Goal: Task Accomplishment & Management: Complete application form

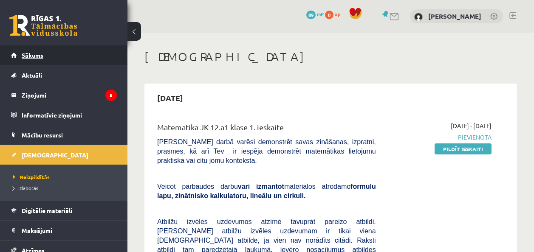
scroll to position [6887, 0]
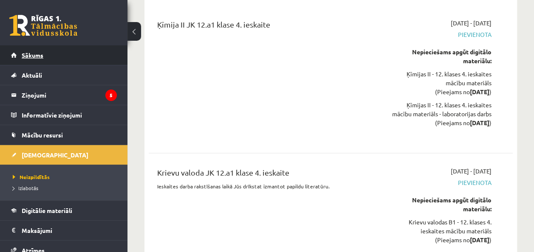
click at [22, 54] on span "Sākums" at bounding box center [33, 55] width 22 height 8
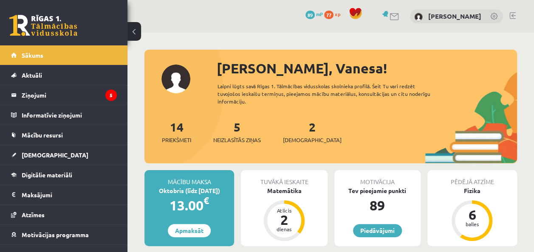
click at [294, 133] on div "2 Ieskaites" at bounding box center [312, 131] width 59 height 26
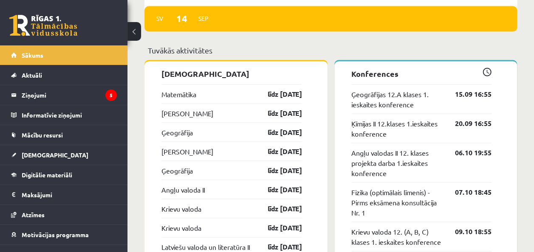
scroll to position [740, 0]
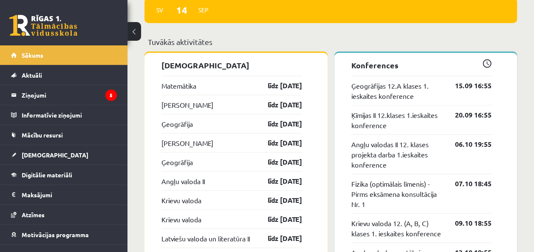
click at [209, 90] on div "Matemātika līdz 15.09.25" at bounding box center [231, 85] width 141 height 19
click at [177, 89] on link "Matemātika" at bounding box center [178, 85] width 35 height 10
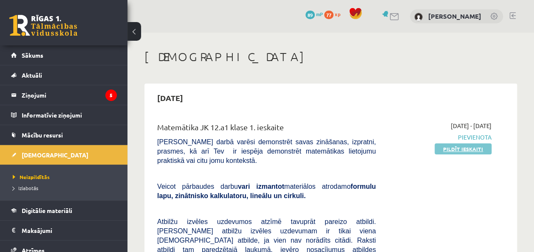
click at [468, 145] on link "Pildīt ieskaiti" at bounding box center [462, 149] width 57 height 11
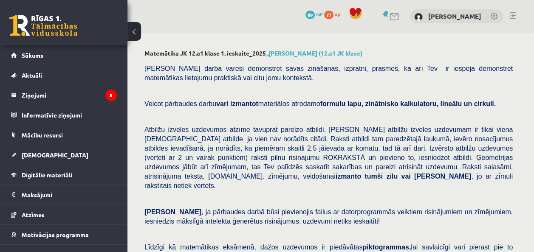
drag, startPoint x: 532, startPoint y: 38, endPoint x: 531, endPoint y: 51, distance: 12.8
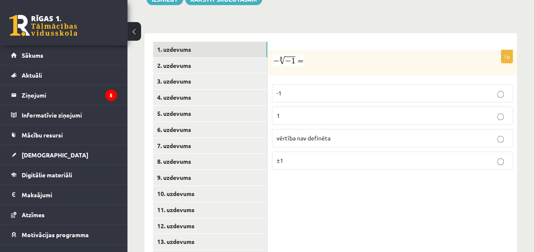
scroll to position [371, 0]
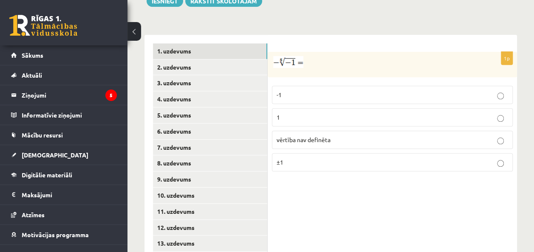
click at [400, 135] on p "vērtība nav definēta" at bounding box center [391, 139] width 231 height 9
click at [166, 59] on link "2. uzdevums" at bounding box center [210, 67] width 114 height 16
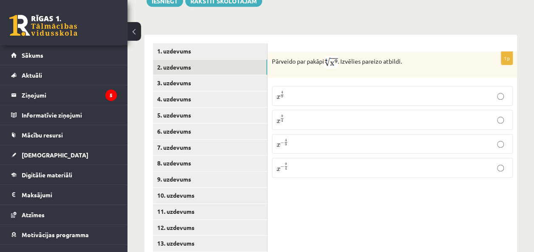
click at [296, 115] on p "x 9 4 x 9 4" at bounding box center [391, 120] width 231 height 10
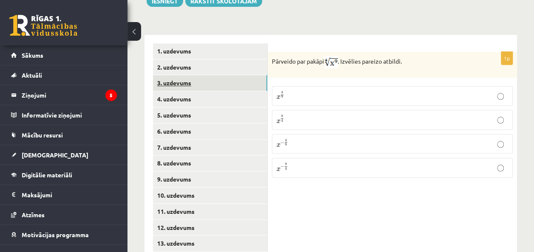
click at [245, 75] on link "3. uzdevums" at bounding box center [210, 83] width 114 height 16
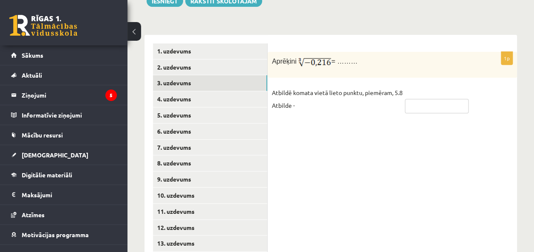
click at [444, 99] on input "text" at bounding box center [437, 106] width 64 height 14
type input "****"
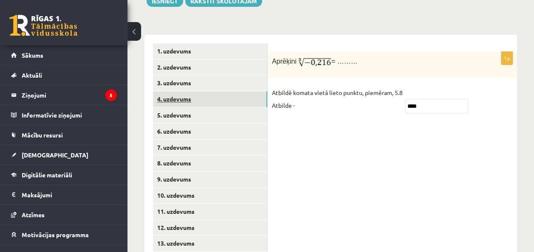
click at [250, 92] on link "4. uzdevums" at bounding box center [210, 99] width 114 height 16
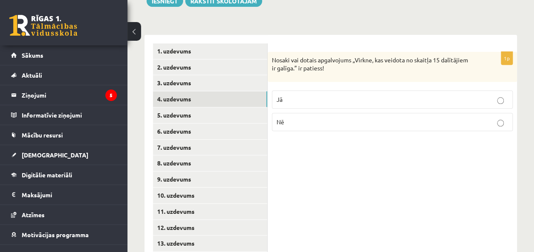
click at [286, 95] on p "Jā" at bounding box center [391, 99] width 231 height 9
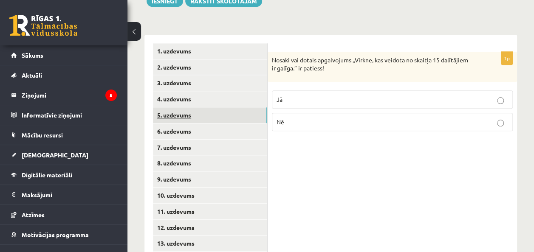
click at [207, 107] on link "5. uzdevums" at bounding box center [210, 115] width 114 height 16
click at [365, 96] on p "Jā" at bounding box center [391, 100] width 231 height 9
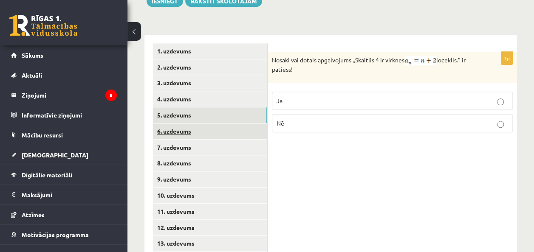
click at [173, 124] on link "6. uzdevums" at bounding box center [210, 132] width 114 height 16
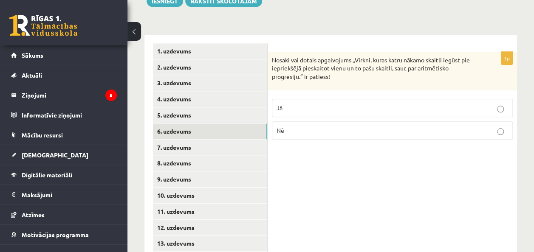
click at [405, 104] on p "Jā" at bounding box center [391, 108] width 231 height 9
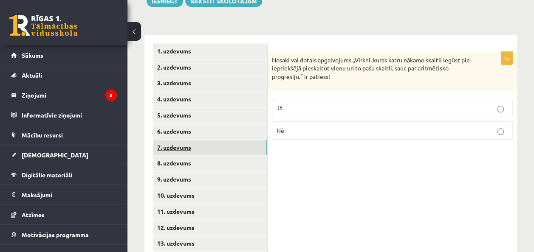
click at [197, 140] on link "7. uzdevums" at bounding box center [210, 148] width 114 height 16
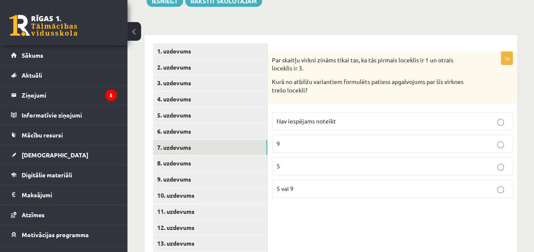
click at [375, 117] on p "Nav iespējams noteikt" at bounding box center [391, 121] width 231 height 9
click at [164, 155] on link "8. uzdevums" at bounding box center [210, 163] width 114 height 16
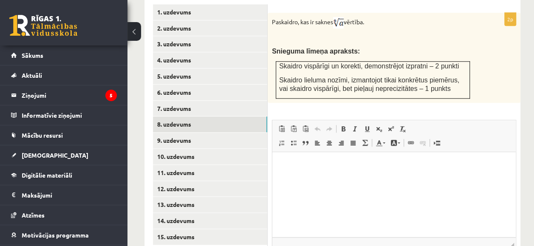
scroll to position [409, 0]
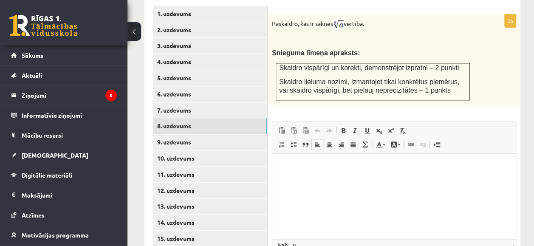
click at [312, 160] on html at bounding box center [393, 166] width 243 height 26
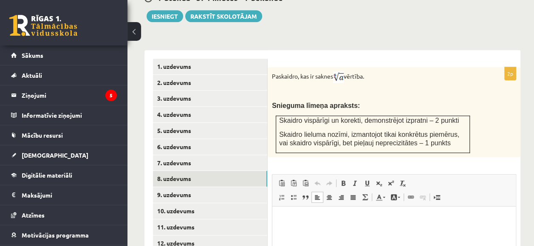
scroll to position [356, 0]
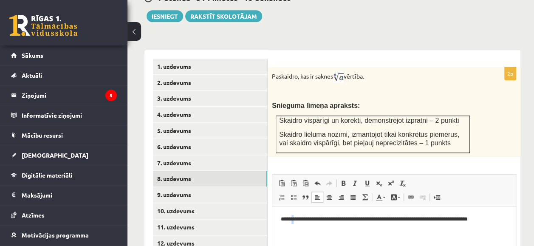
drag, startPoint x: 616, startPoint y: 263, endPoint x: 297, endPoint y: 220, distance: 321.9
click at [297, 220] on p "**********" at bounding box center [394, 218] width 227 height 9
click at [299, 220] on p "**********" at bounding box center [394, 218] width 227 height 9
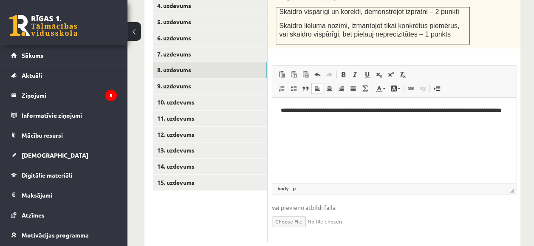
scroll to position [467, 0]
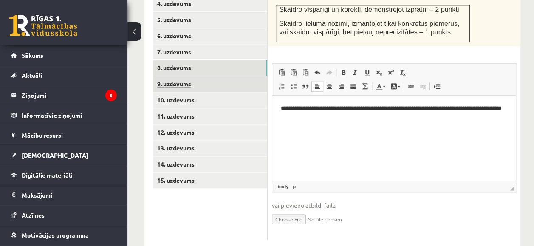
click at [176, 76] on link "9. uzdevums" at bounding box center [210, 84] width 114 height 16
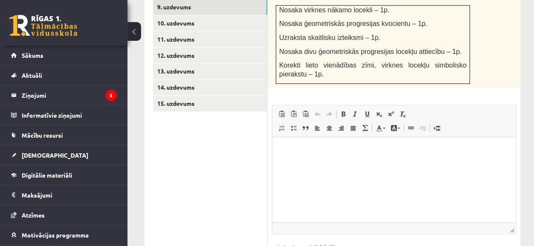
scroll to position [549, 0]
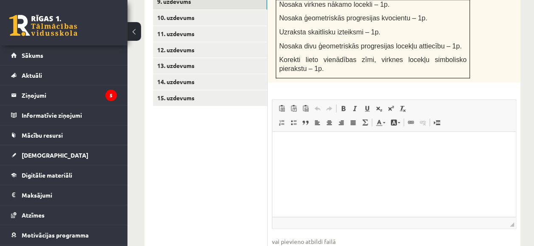
drag, startPoint x: 537, startPoint y: 133, endPoint x: 234, endPoint y: 64, distance: 310.6
click at [312, 158] on html at bounding box center [393, 145] width 243 height 26
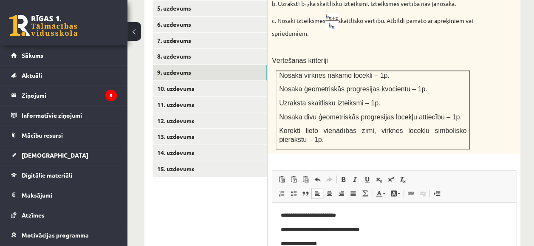
scroll to position [477, 0]
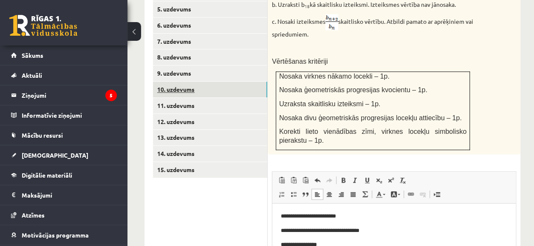
click at [257, 82] on link "10. uzdevums" at bounding box center [210, 90] width 114 height 16
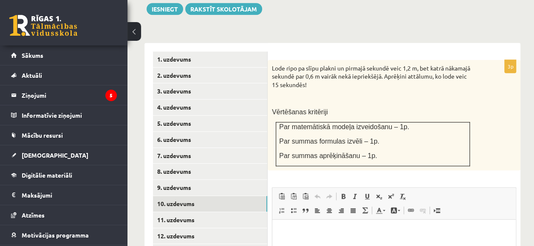
scroll to position [366, 0]
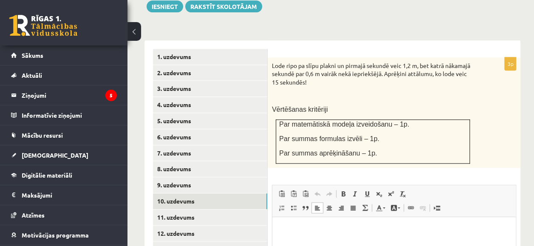
click at [339, 243] on html at bounding box center [393, 230] width 243 height 26
click at [247, 209] on link "11. uzdevums" at bounding box center [210, 217] width 114 height 16
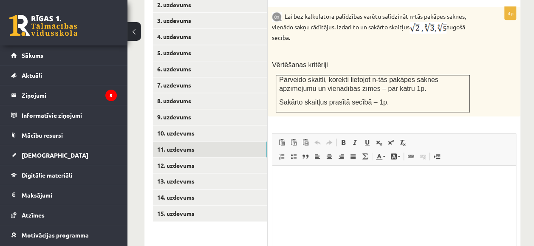
scroll to position [439, 0]
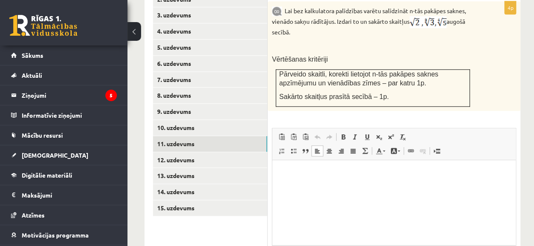
click at [340, 182] on html at bounding box center [393, 173] width 243 height 26
click at [309, 175] on p "Editor, wiswyg-editor-user-answer-47025001153840" at bounding box center [394, 173] width 226 height 9
click at [317, 163] on span "Paste" at bounding box center [314, 163] width 10 height 12
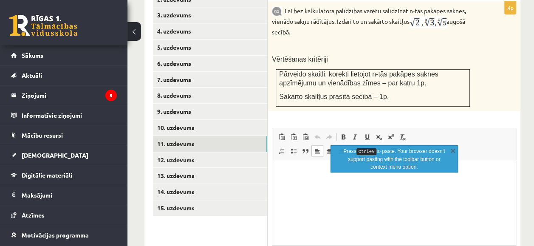
drag, startPoint x: 297, startPoint y: 171, endPoint x: 569, endPoint y: 312, distance: 306.6
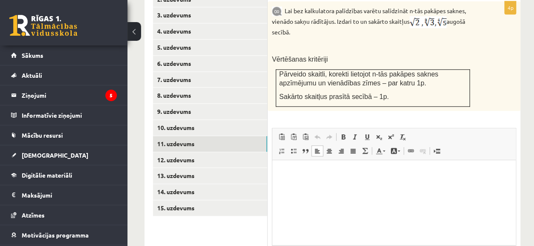
click at [284, 174] on p "Editor, wiswyg-editor-user-answer-47025001153840" at bounding box center [394, 173] width 226 height 9
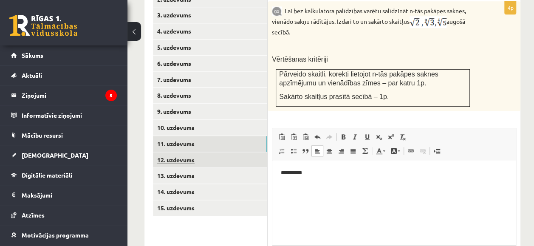
click at [213, 152] on link "12. uzdevums" at bounding box center [210, 160] width 114 height 16
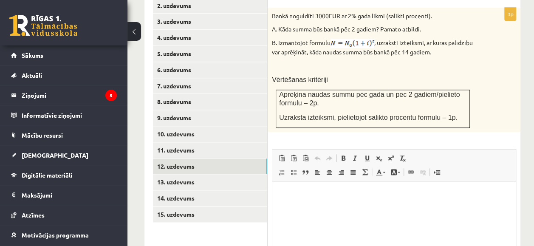
scroll to position [441, 0]
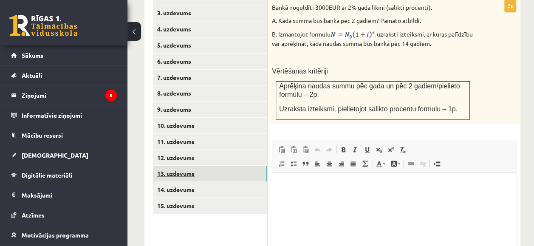
click at [239, 166] on link "13. uzdevums" at bounding box center [210, 174] width 114 height 16
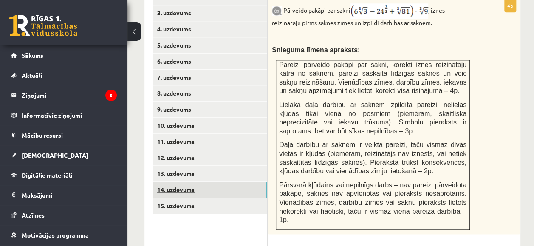
click at [205, 182] on link "14. uzdevums" at bounding box center [210, 190] width 114 height 16
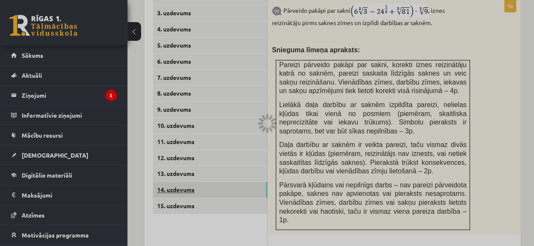
scroll to position [0, 0]
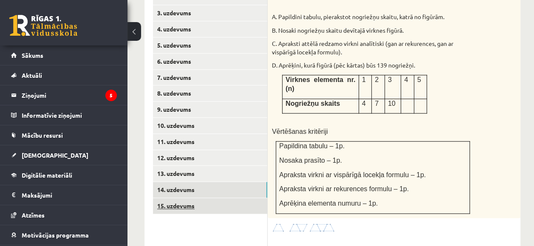
click at [192, 198] on link "15. uzdevums" at bounding box center [210, 206] width 114 height 16
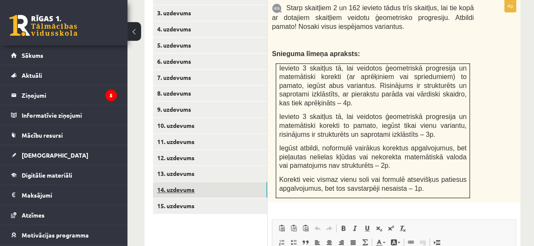
click at [188, 182] on link "14. uzdevums" at bounding box center [210, 190] width 114 height 16
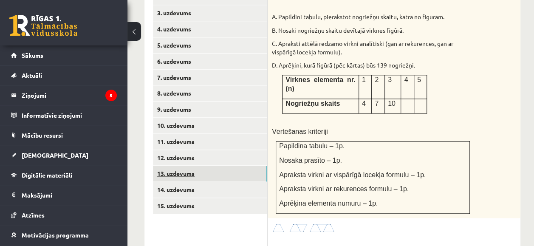
click at [188, 166] on link "13. uzdevums" at bounding box center [210, 174] width 114 height 16
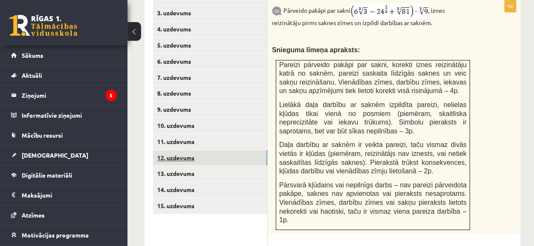
click at [186, 150] on link "12. uzdevums" at bounding box center [210, 158] width 114 height 16
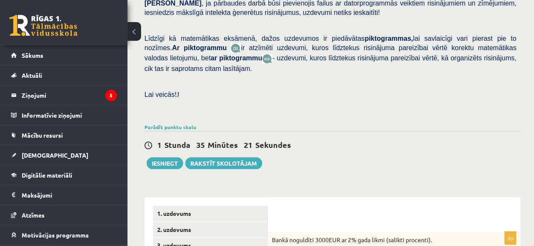
scroll to position [223, 0]
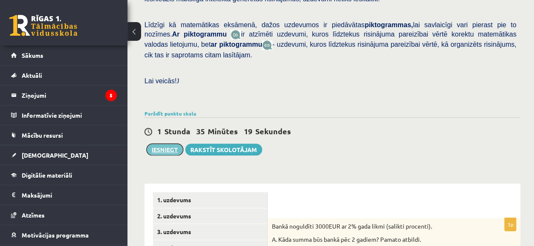
click at [164, 144] on button "Iesniegt" at bounding box center [165, 150] width 37 height 12
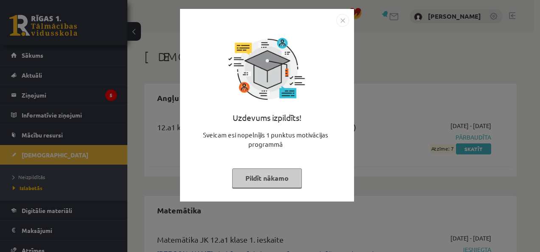
click at [262, 177] on button "Pildīt nākamo" at bounding box center [267, 179] width 70 height 20
